Goal: Communication & Community: Answer question/provide support

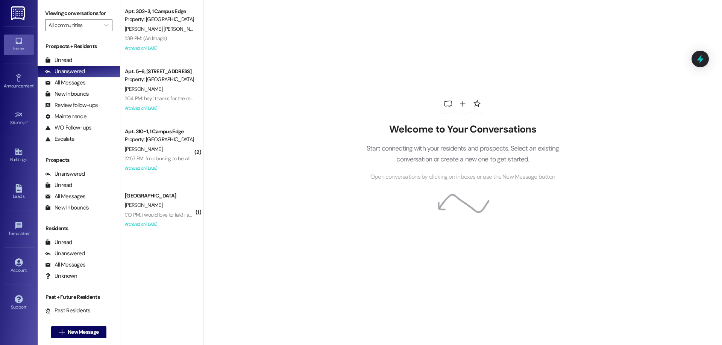
click at [175, 135] on div "Apt. 310~1, 1 Campus Edge" at bounding box center [160, 132] width 70 height 8
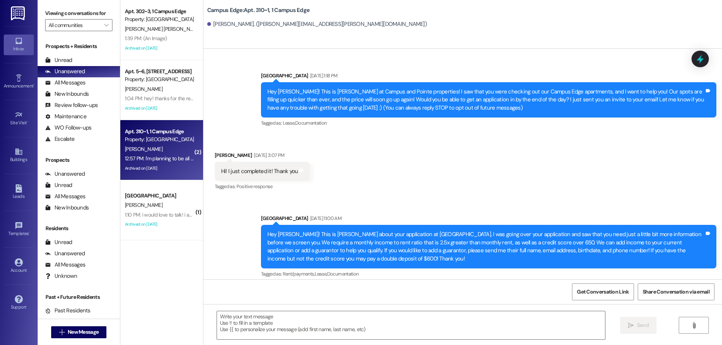
scroll to position [4778, 0]
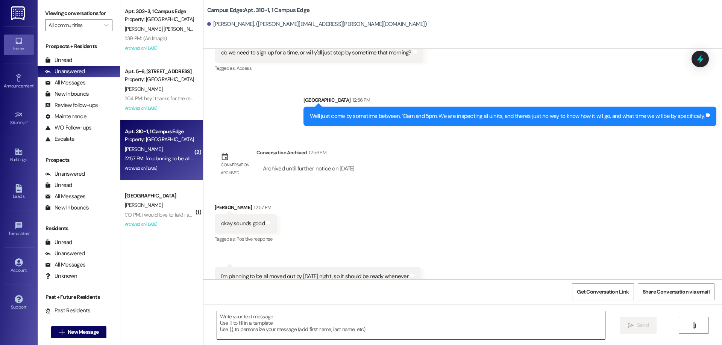
click at [443, 317] on textarea at bounding box center [411, 326] width 388 height 28
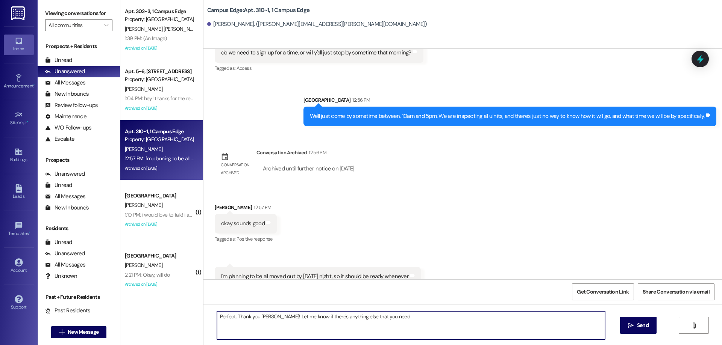
click at [395, 322] on textarea "Perfect. Thank you eliza! Let me know if there's anything else that you need" at bounding box center [411, 326] width 388 height 28
click at [258, 318] on textarea "Perfect. Thank you eliza! Let me know if there's anything else that you need or…" at bounding box center [411, 326] width 388 height 28
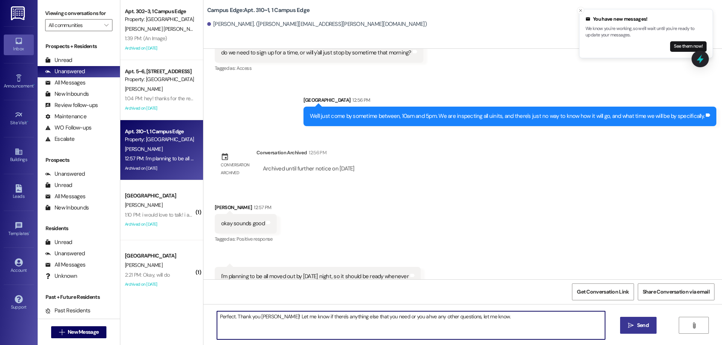
type textarea "Perfect. Thank you Eliza! Let me know if there's anything else that you need or…"
click at [637, 326] on span "Send" at bounding box center [643, 326] width 12 height 8
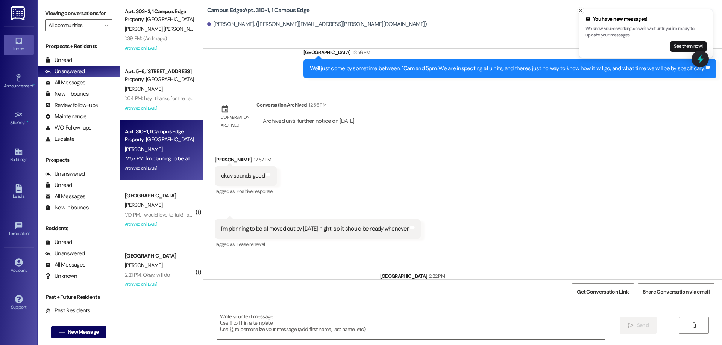
scroll to position [4831, 0]
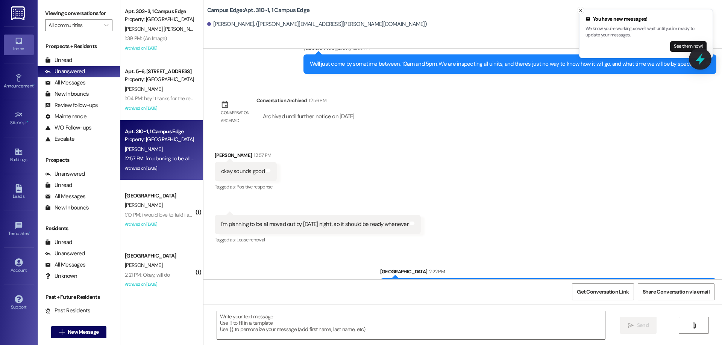
click at [706, 55] on icon at bounding box center [700, 59] width 13 height 13
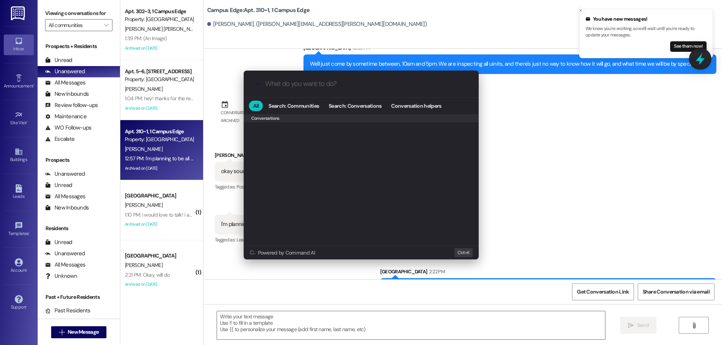
scroll to position [328, 0]
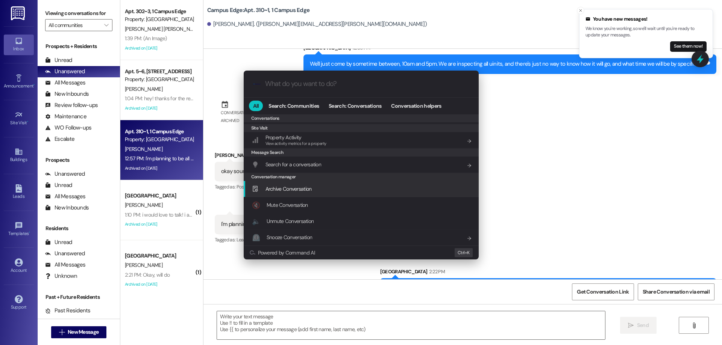
click at [320, 184] on div "Archive Conversation Add shortcut" at bounding box center [361, 189] width 235 height 16
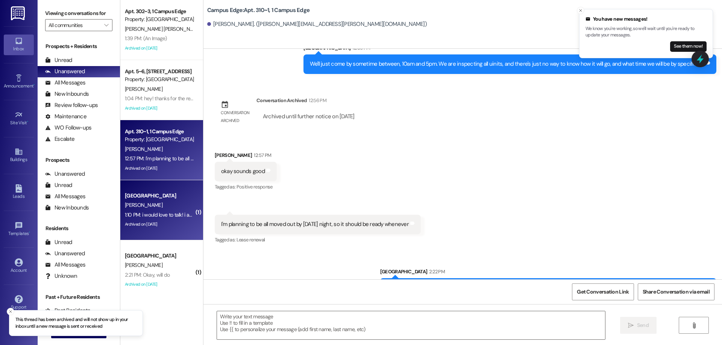
click at [126, 203] on span "E. Kreitlein" at bounding box center [144, 205] width 38 height 7
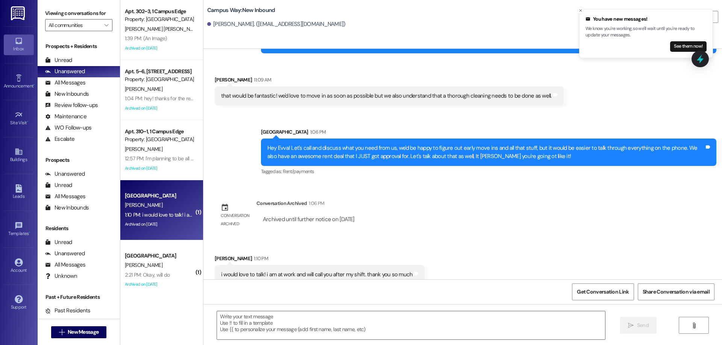
scroll to position [433, 0]
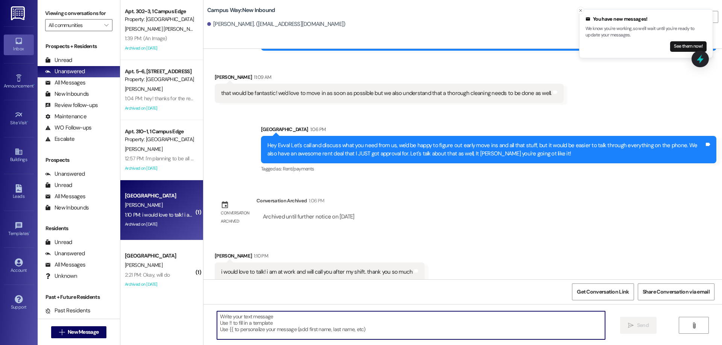
click at [269, 312] on textarea at bounding box center [411, 326] width 388 height 28
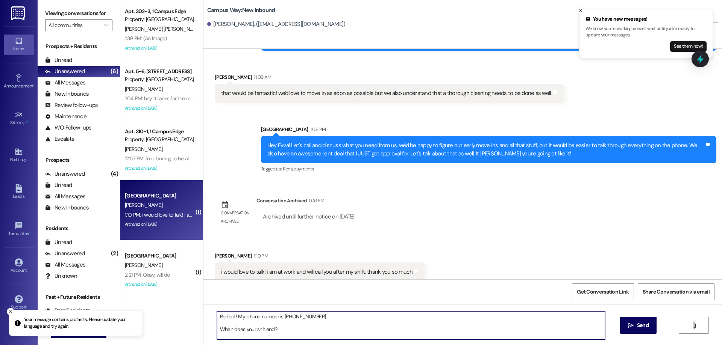
click at [257, 328] on textarea "Perfect! My phone number is 801-374-5418 When does your shit end?" at bounding box center [411, 326] width 388 height 28
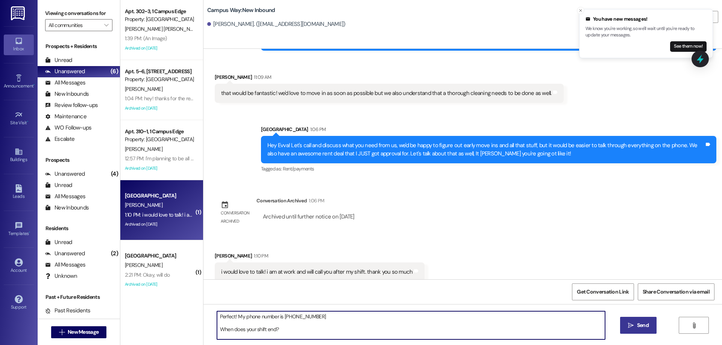
type textarea "Perfect! My phone number is 801-374-5418 When does your shift end?"
click at [651, 324] on button " Send" at bounding box center [638, 325] width 36 height 17
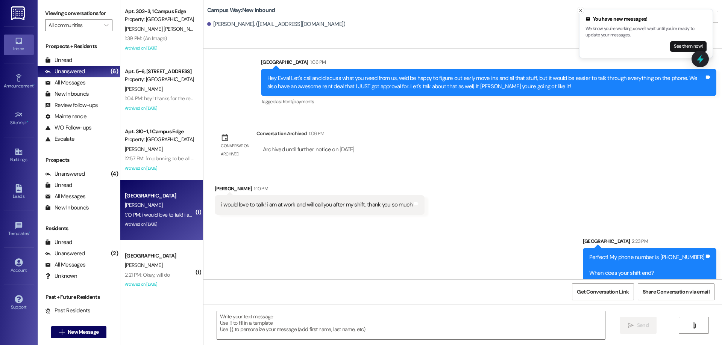
scroll to position [502, 0]
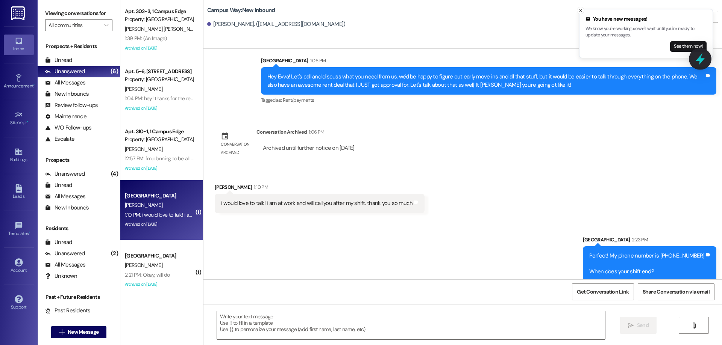
click at [697, 61] on icon at bounding box center [699, 59] width 9 height 12
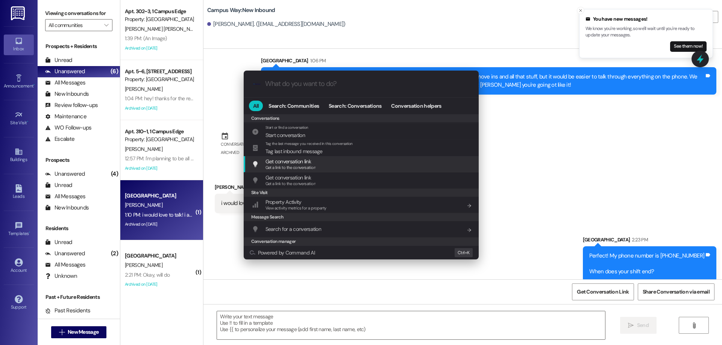
scroll to position [328, 0]
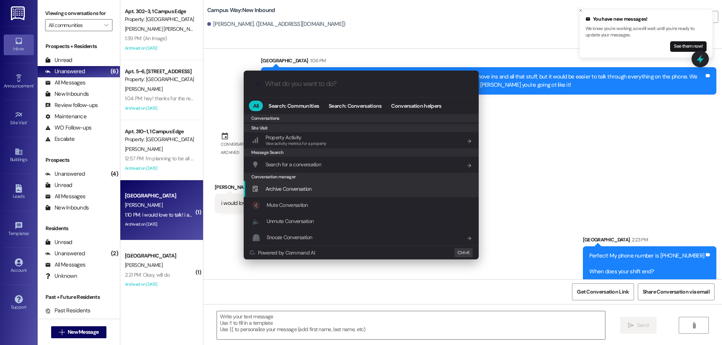
click at [293, 192] on span "Archive Conversation" at bounding box center [288, 189] width 46 height 7
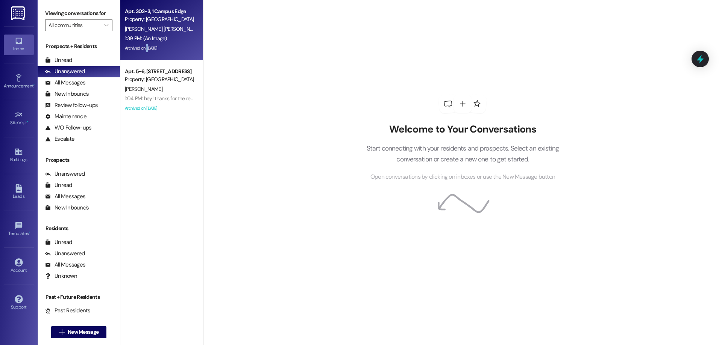
click at [142, 49] on div "Archived on [DATE]" at bounding box center [159, 48] width 71 height 9
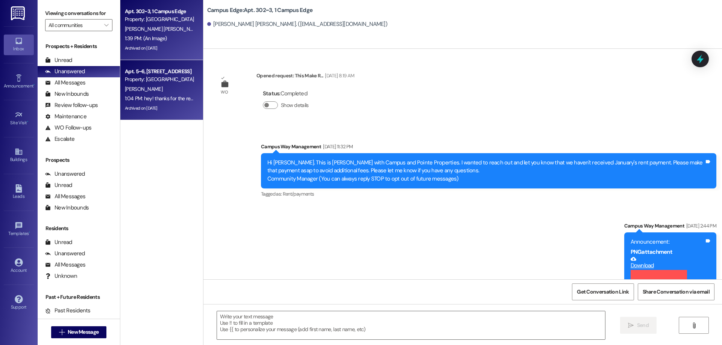
click at [160, 94] on div "[PERSON_NAME]" at bounding box center [159, 89] width 71 height 9
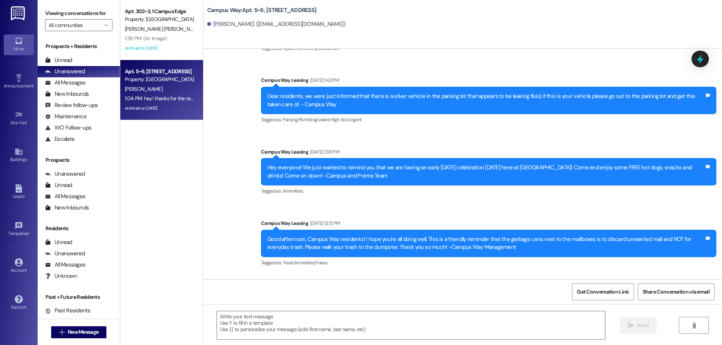
scroll to position [5238, 0]
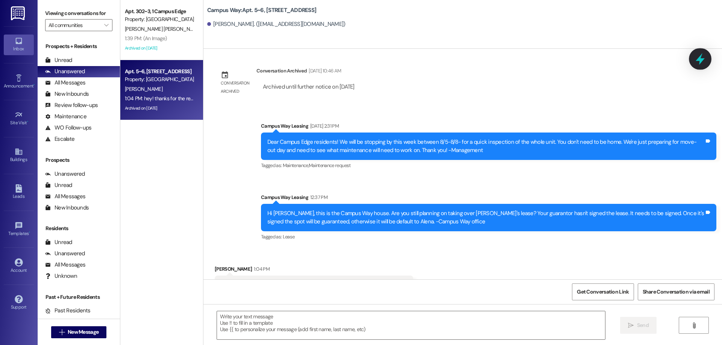
click at [693, 61] on div at bounding box center [700, 58] width 23 height 21
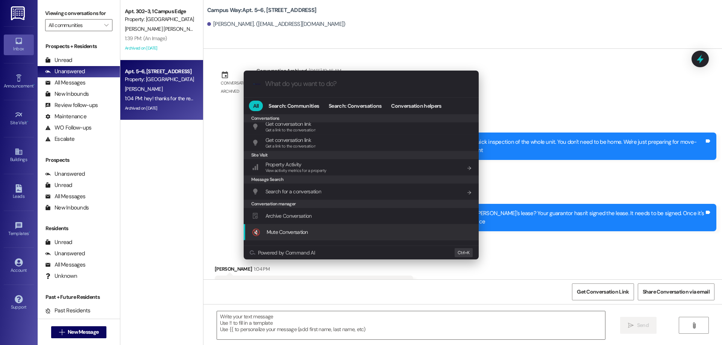
scroll to position [328, 0]
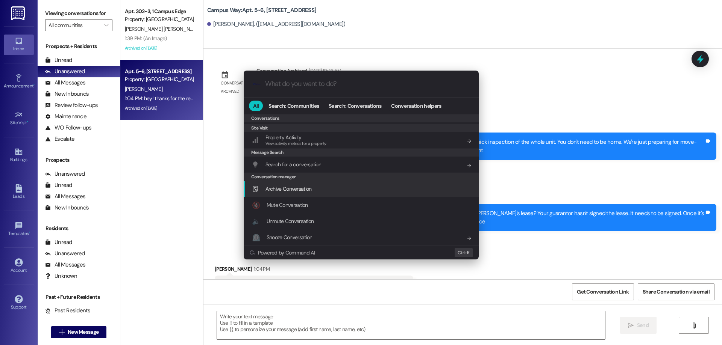
click at [304, 188] on span "Archive Conversation" at bounding box center [288, 189] width 46 height 7
